Goal: Navigation & Orientation: Find specific page/section

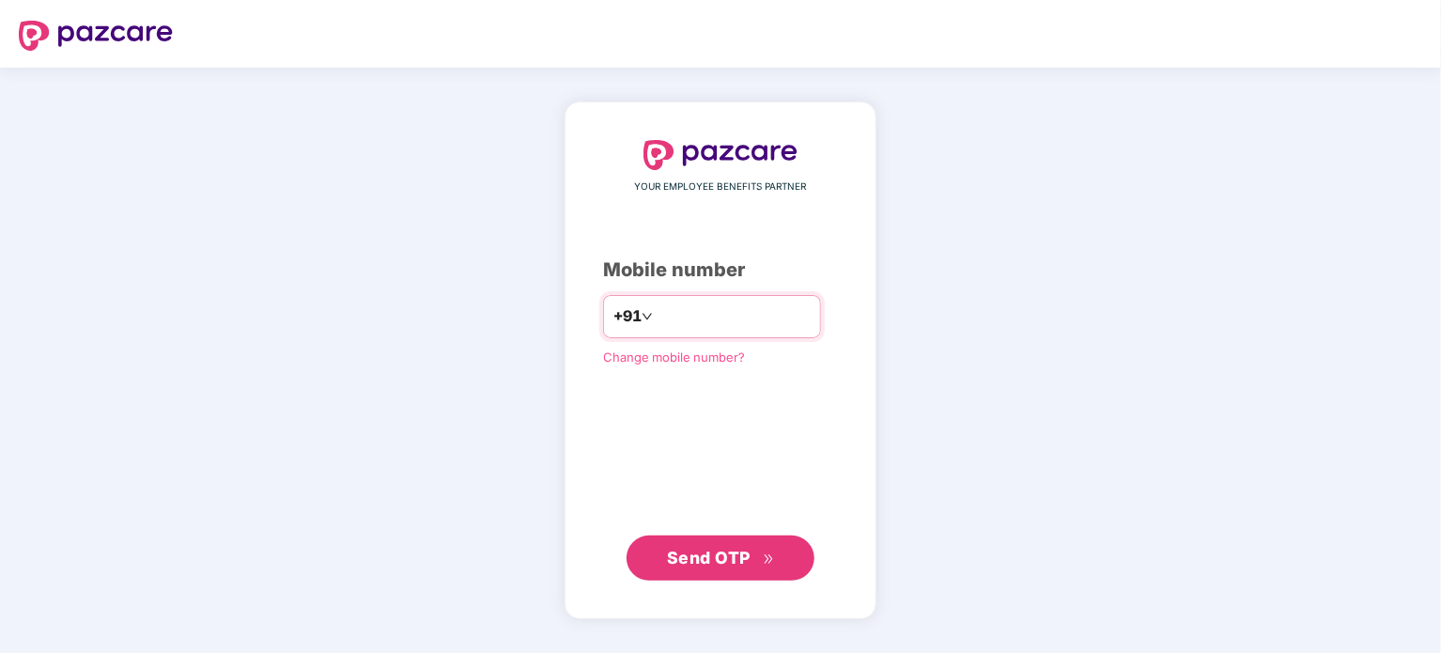
click at [732, 314] on input "number" at bounding box center [734, 317] width 154 height 30
type input "**********"
click at [703, 559] on span "Send OTP" at bounding box center [709, 557] width 84 height 20
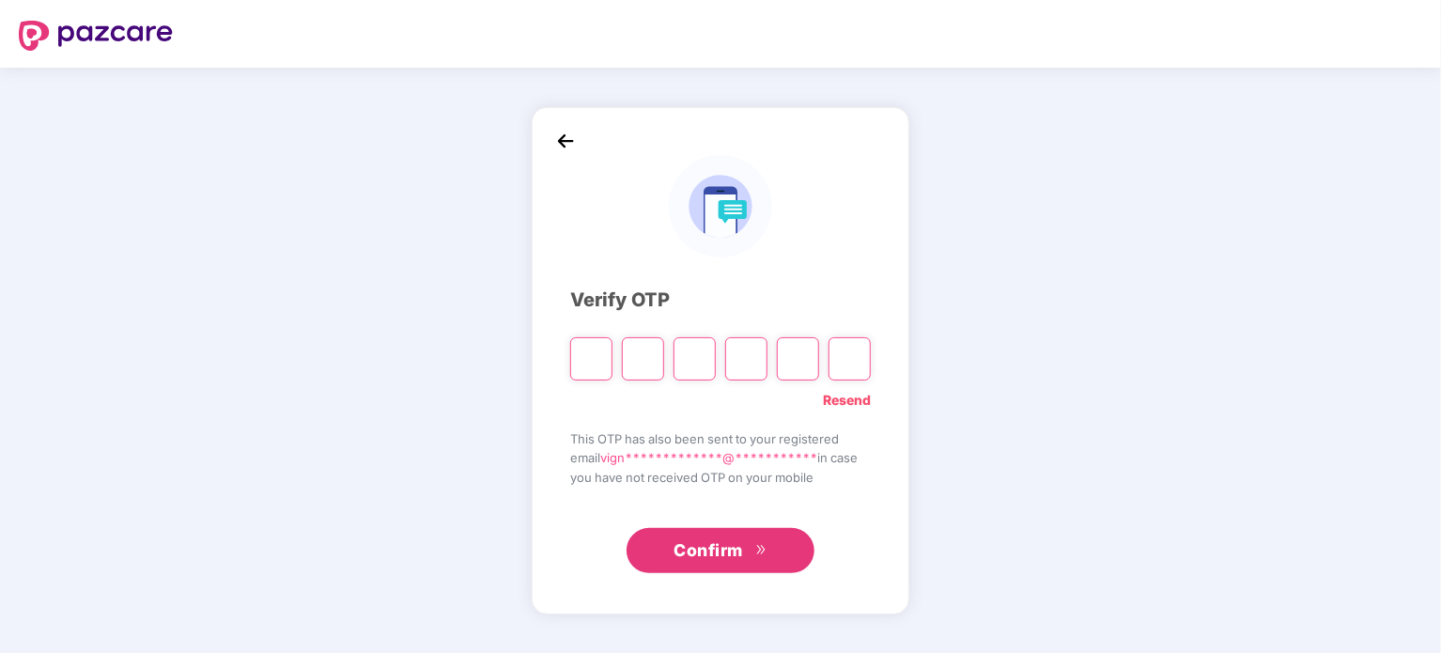
type input "*"
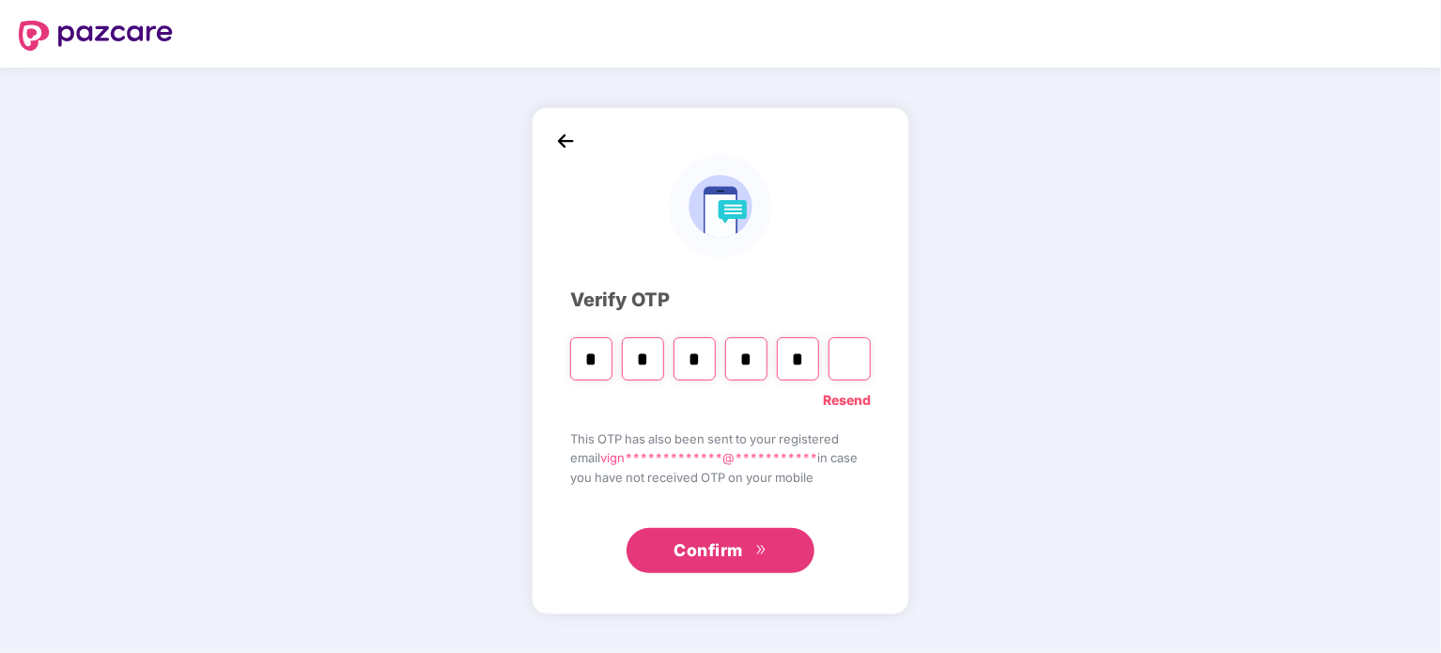
type input "*"
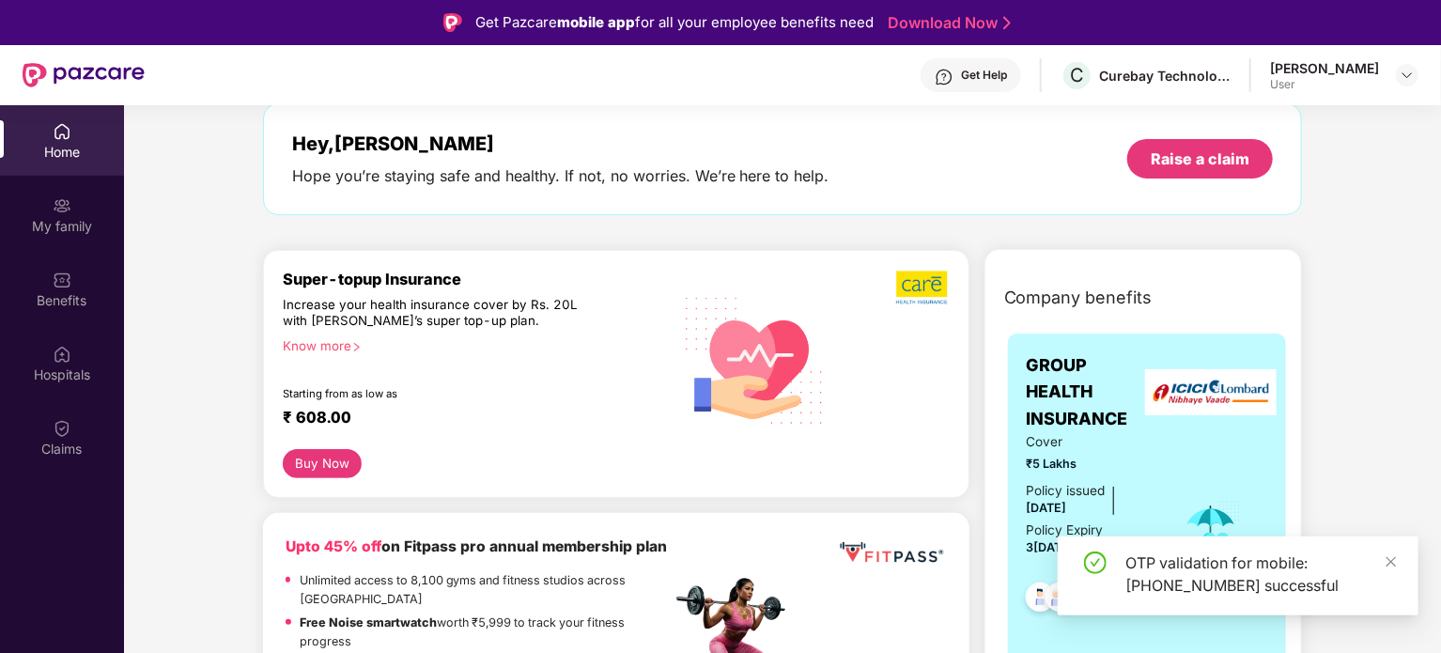
scroll to position [376, 0]
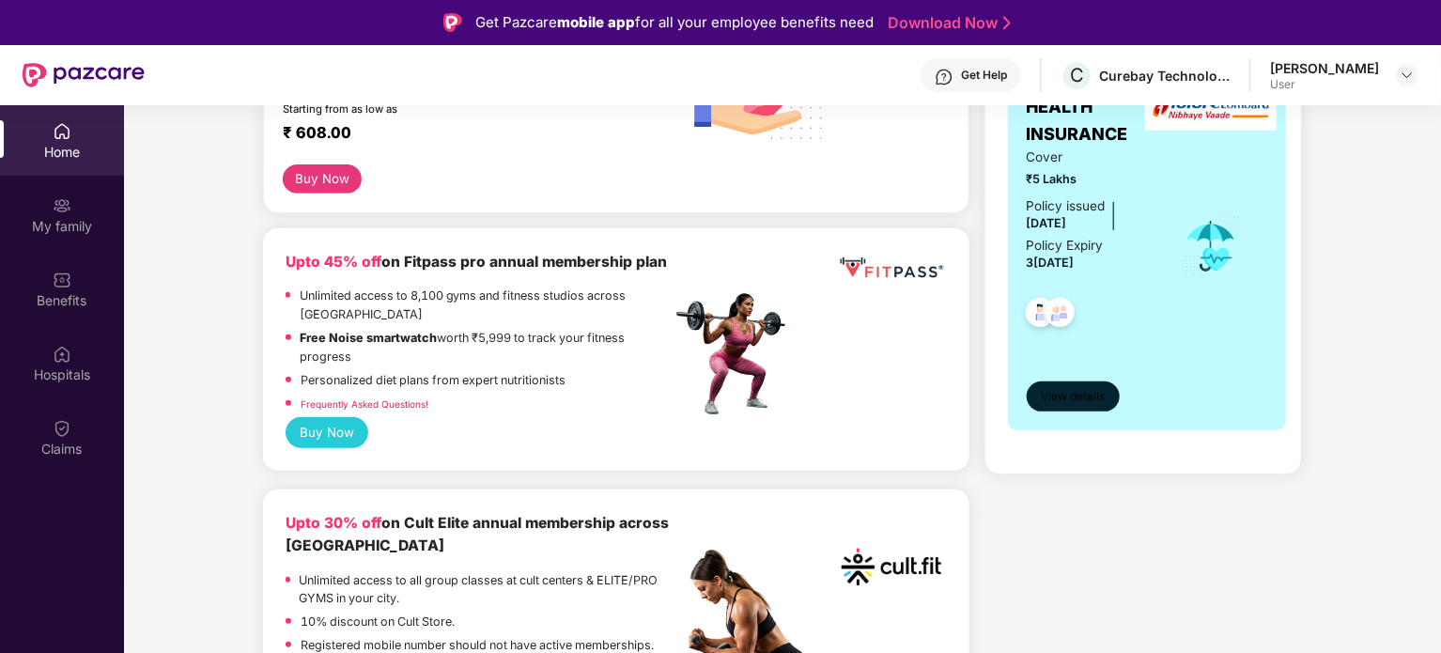
click at [1076, 400] on span "View details" at bounding box center [1073, 397] width 64 height 18
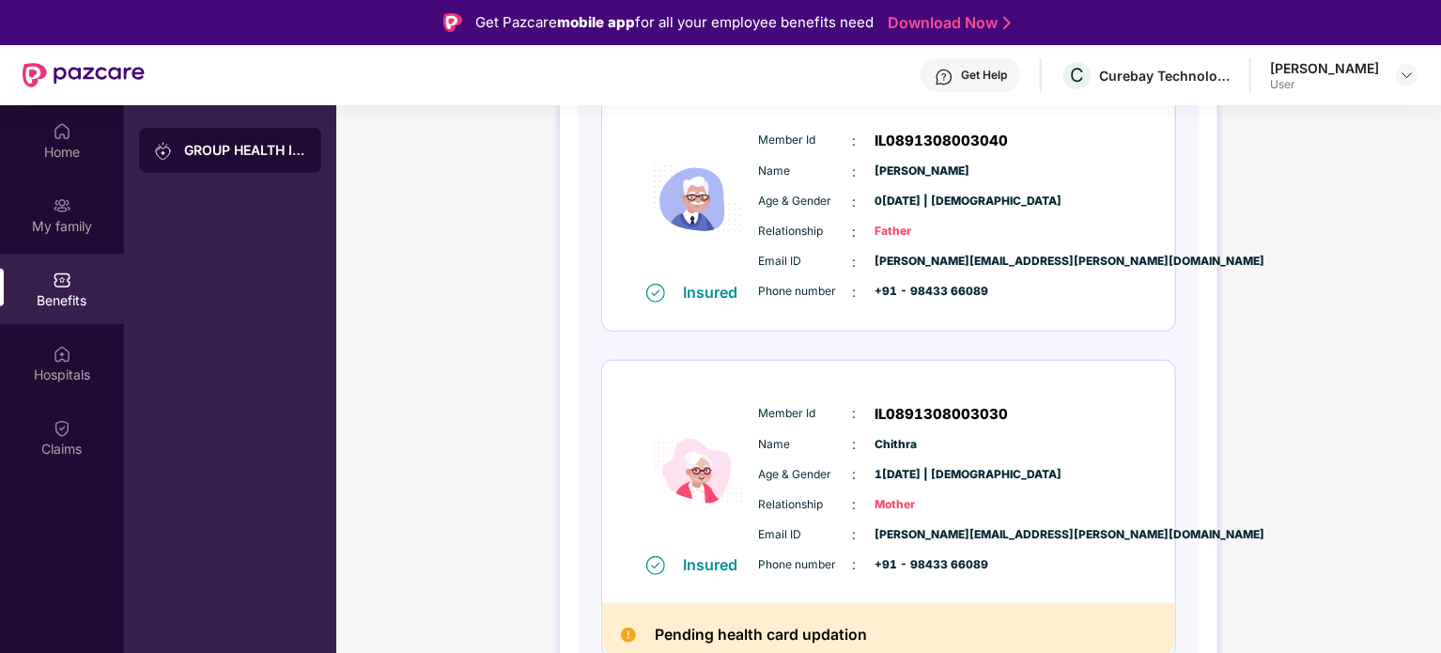
scroll to position [583, 0]
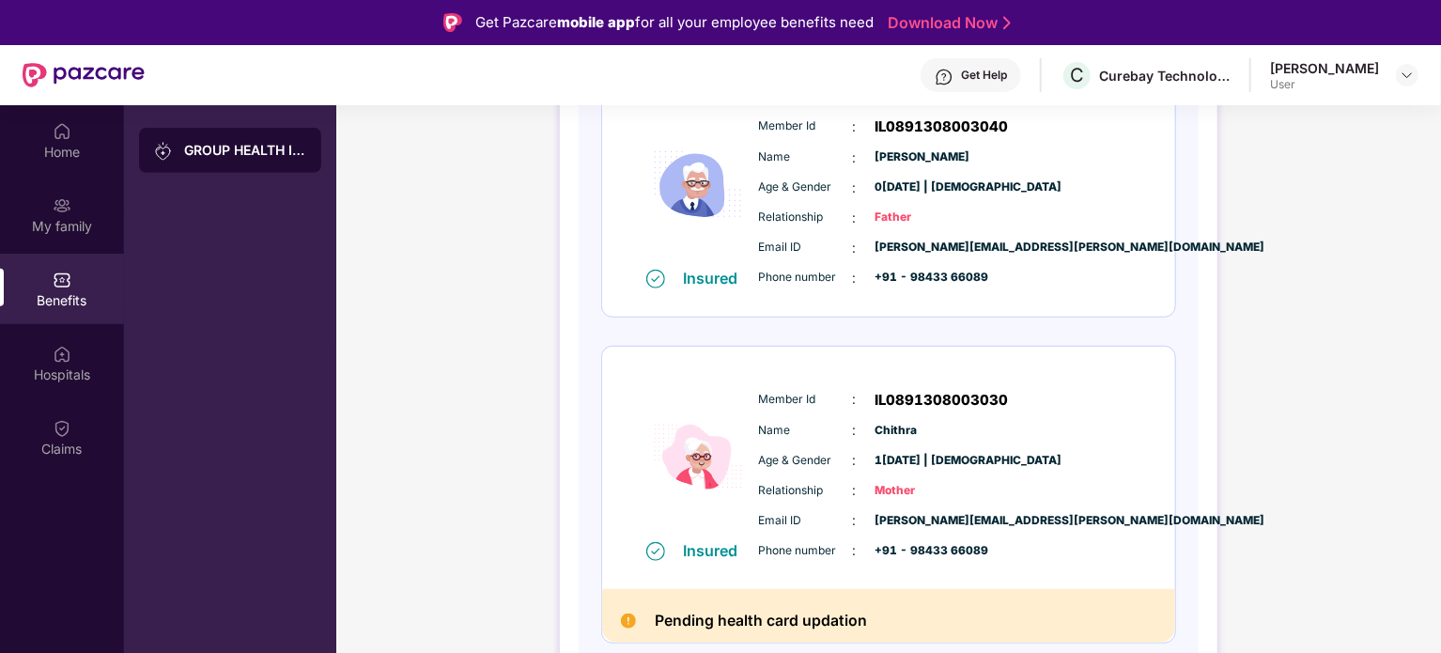
click at [629, 621] on img at bounding box center [628, 621] width 15 height 15
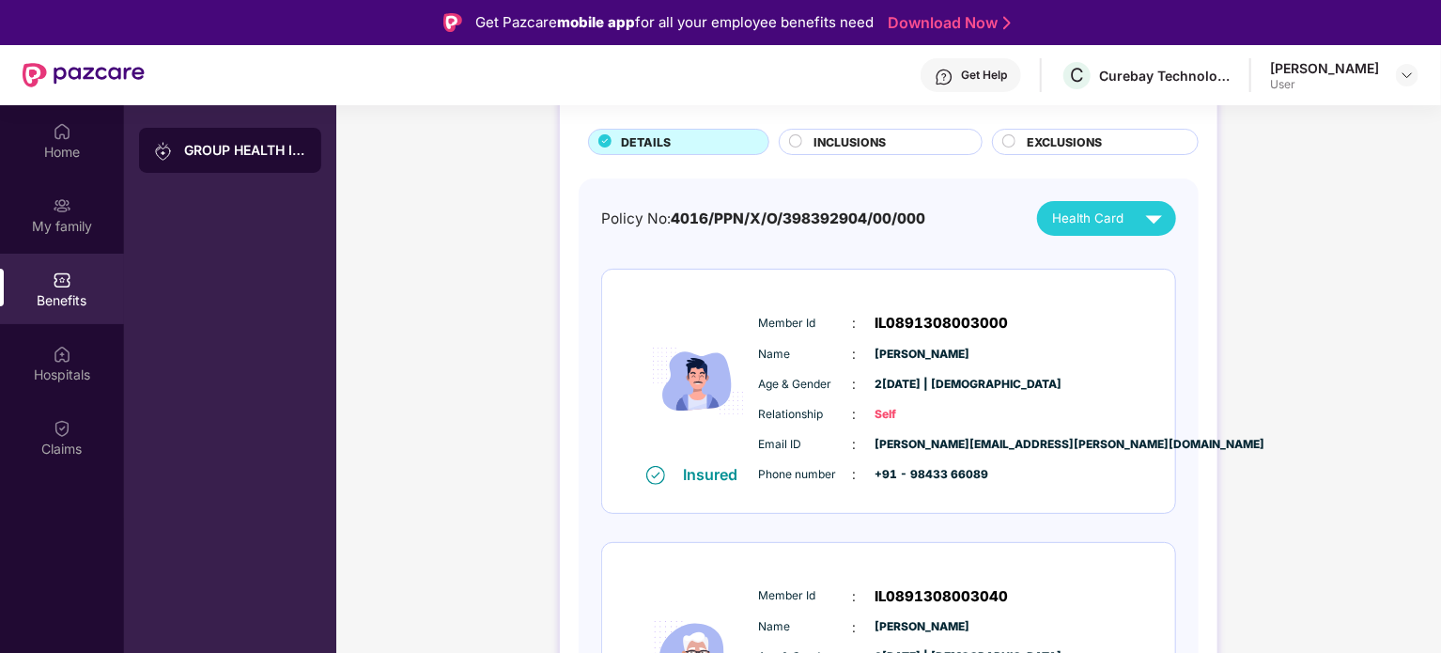
scroll to position [0, 0]
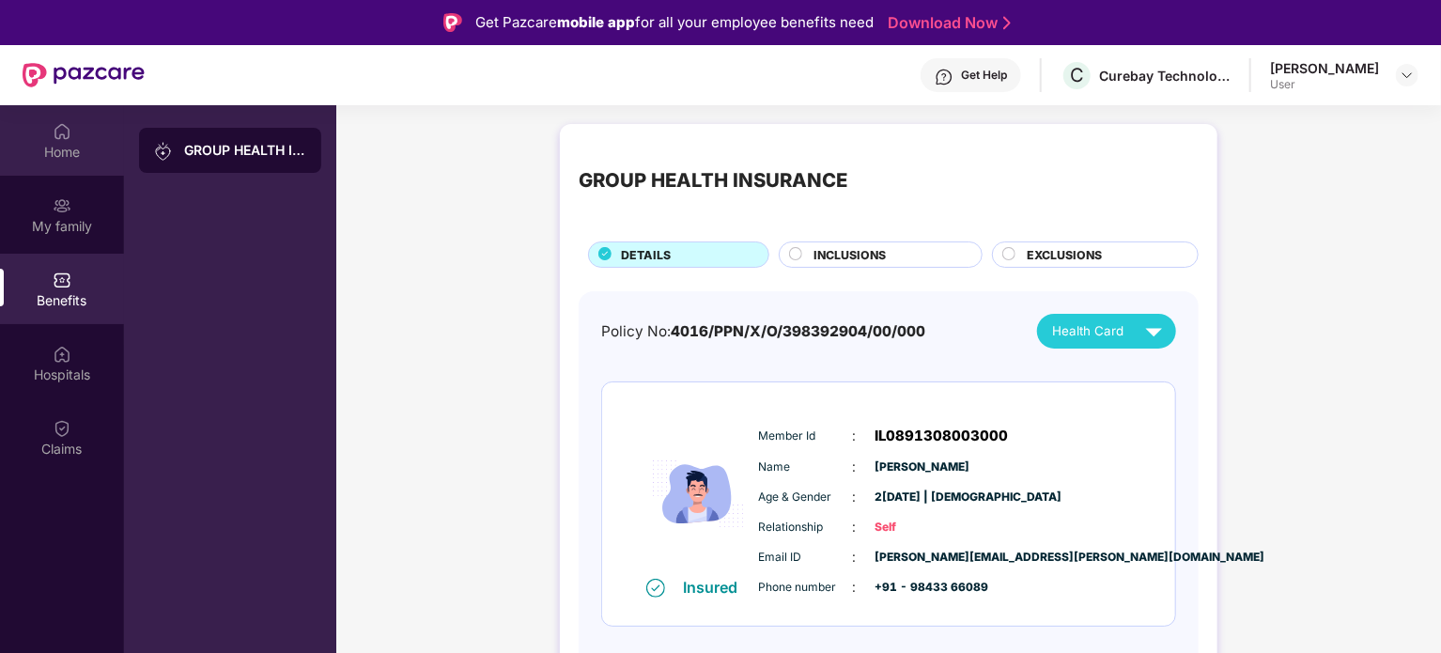
click at [55, 132] on img at bounding box center [62, 131] width 19 height 19
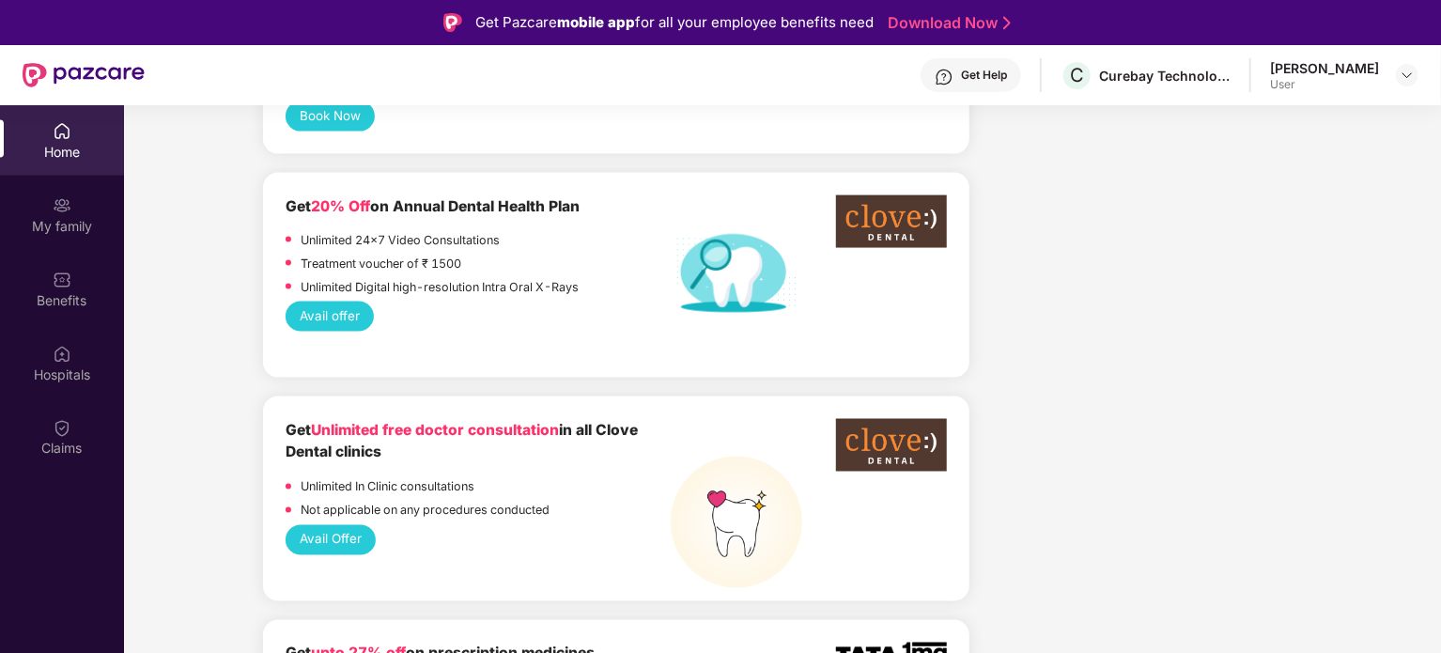
scroll to position [1597, 0]
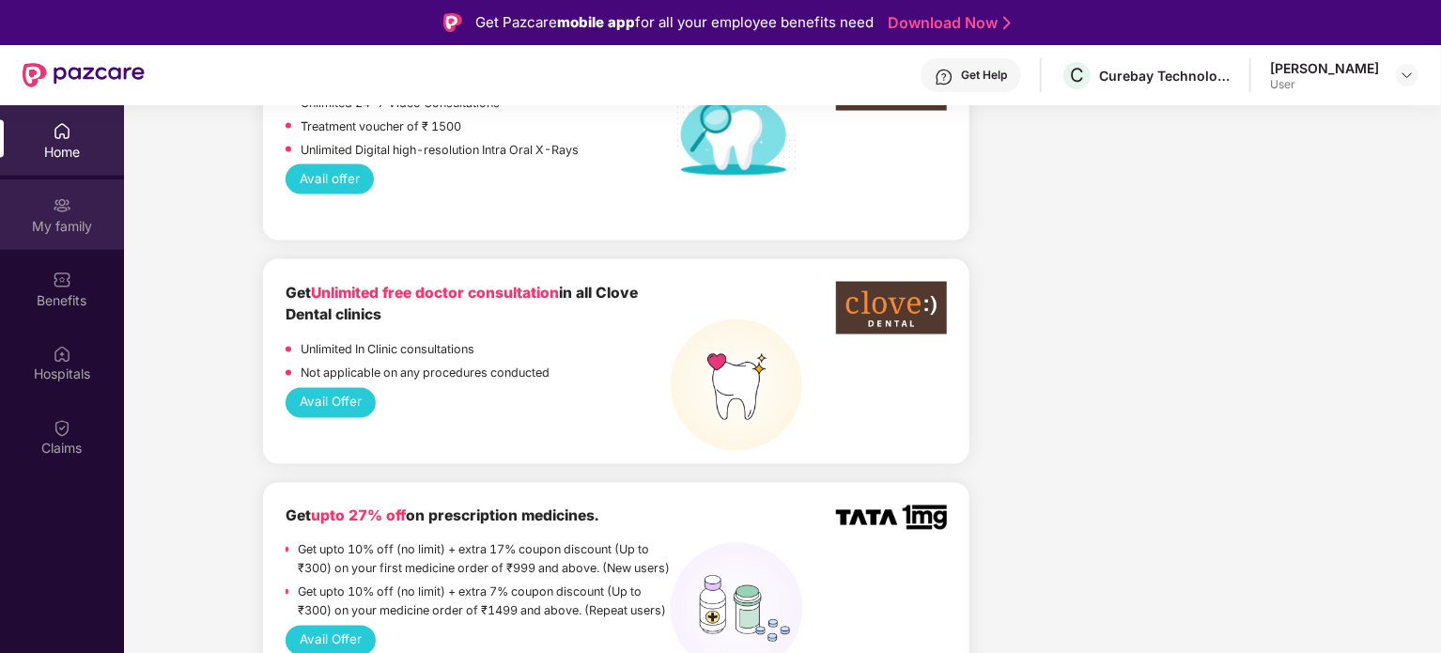
click at [39, 190] on div "My family" at bounding box center [62, 214] width 124 height 70
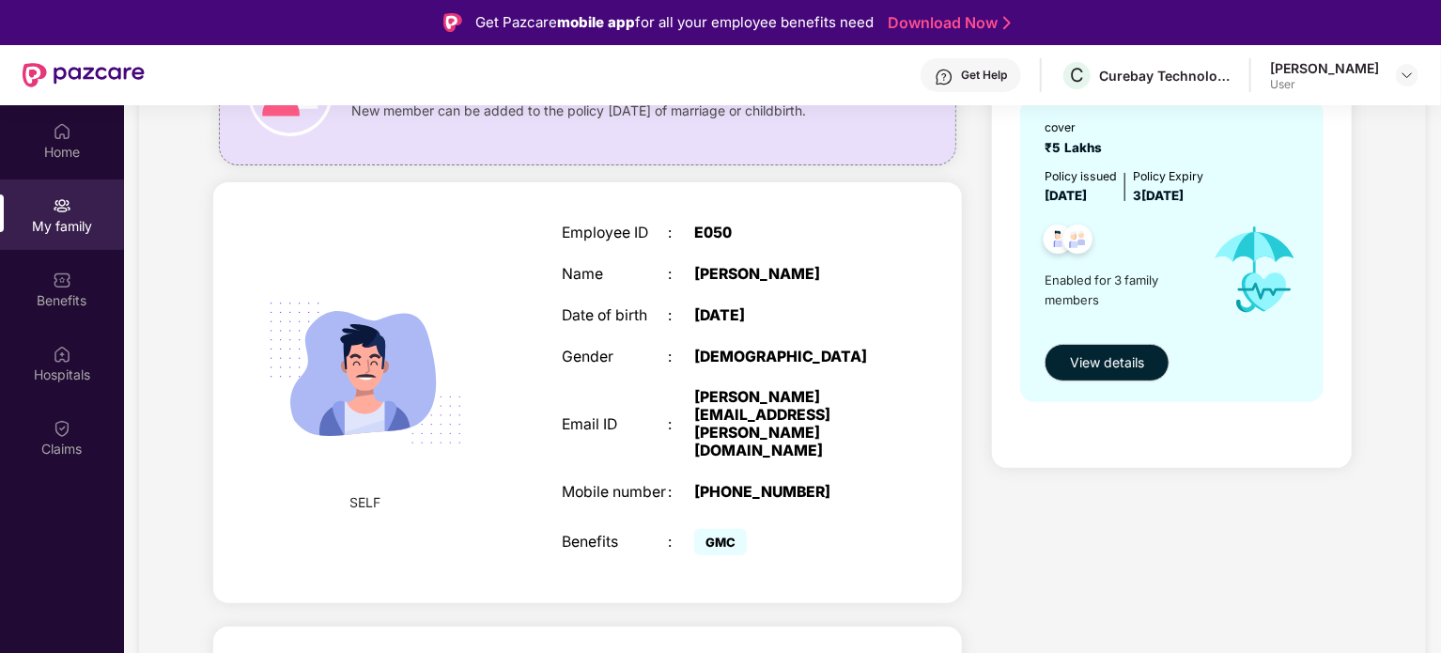
scroll to position [0, 0]
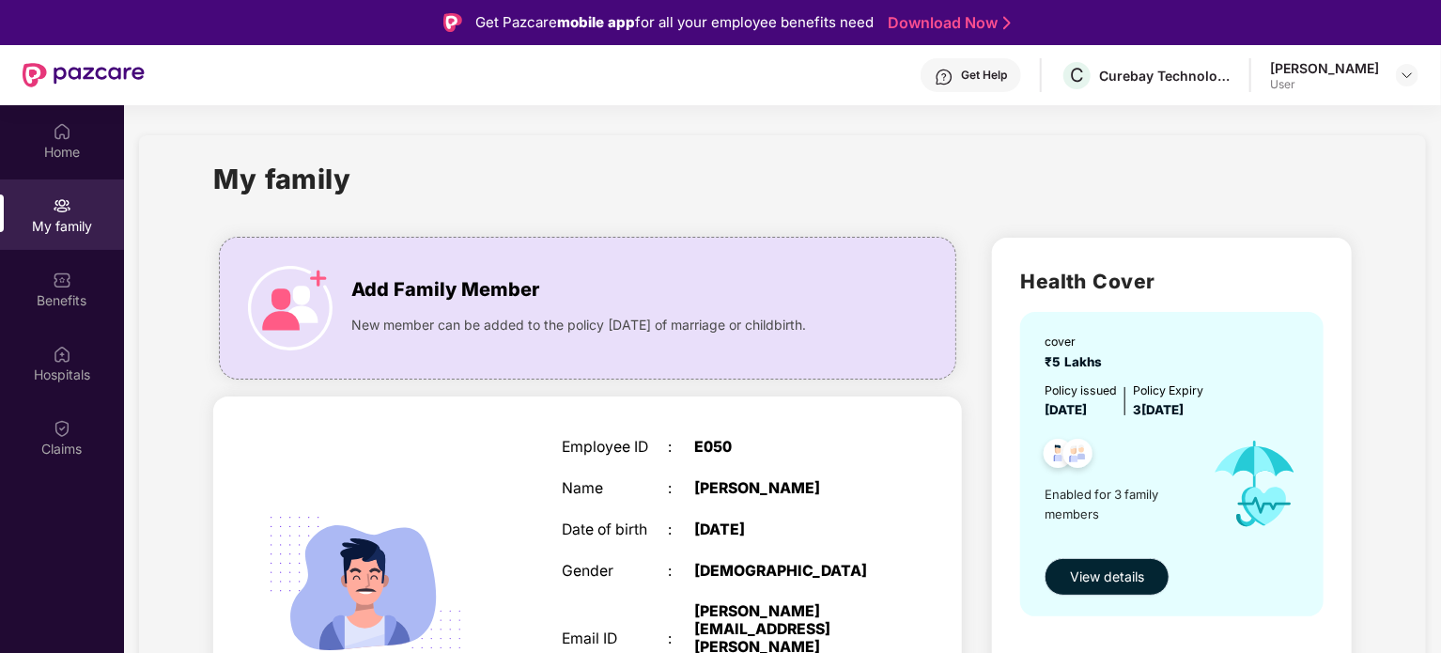
click at [1082, 568] on span "View details" at bounding box center [1107, 577] width 74 height 21
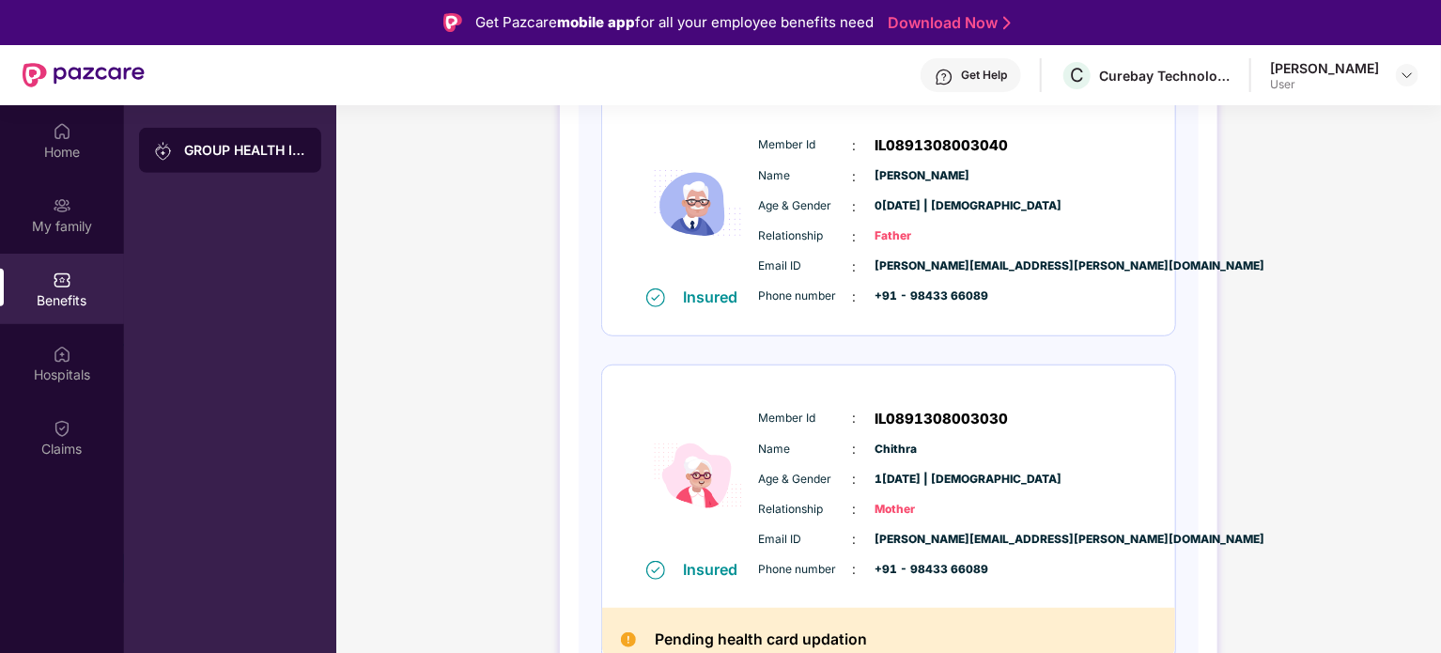
scroll to position [583, 0]
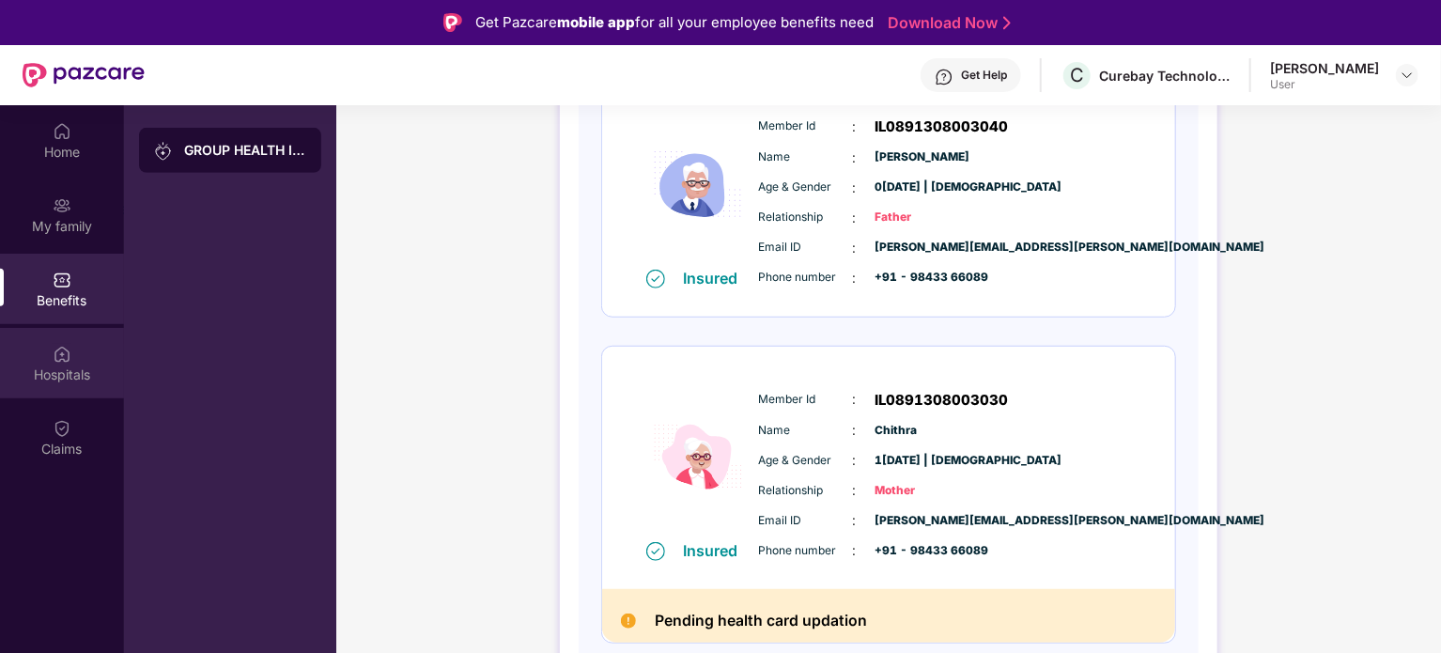
click at [51, 355] on div "Hospitals" at bounding box center [62, 363] width 124 height 70
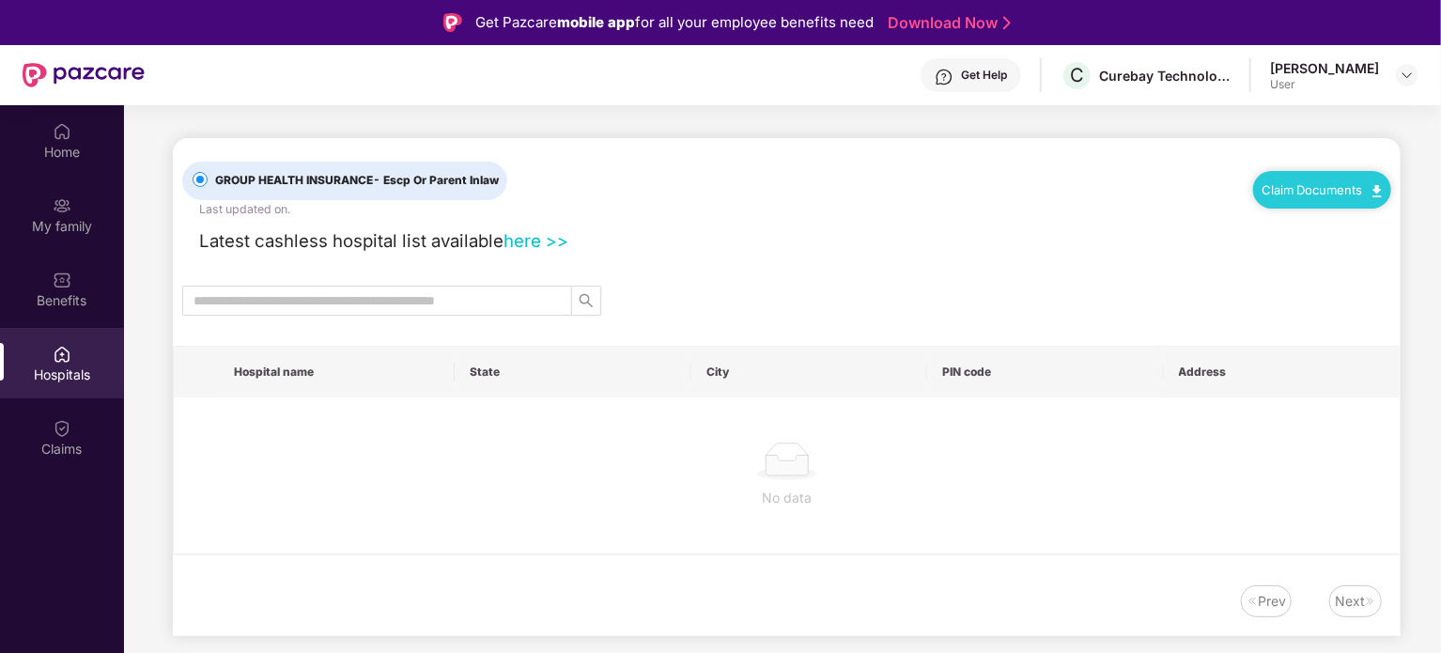
scroll to position [0, 0]
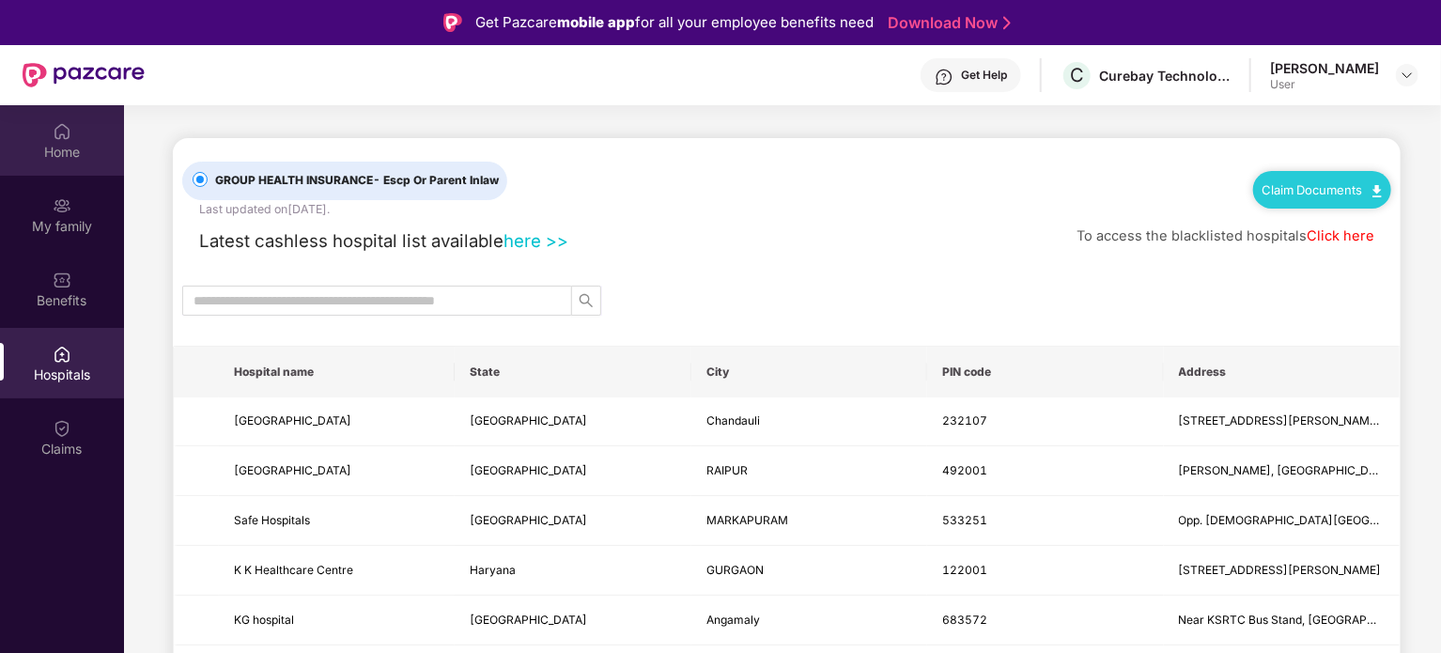
click at [59, 144] on div "Home" at bounding box center [62, 152] width 124 height 19
